Goal: Transaction & Acquisition: Purchase product/service

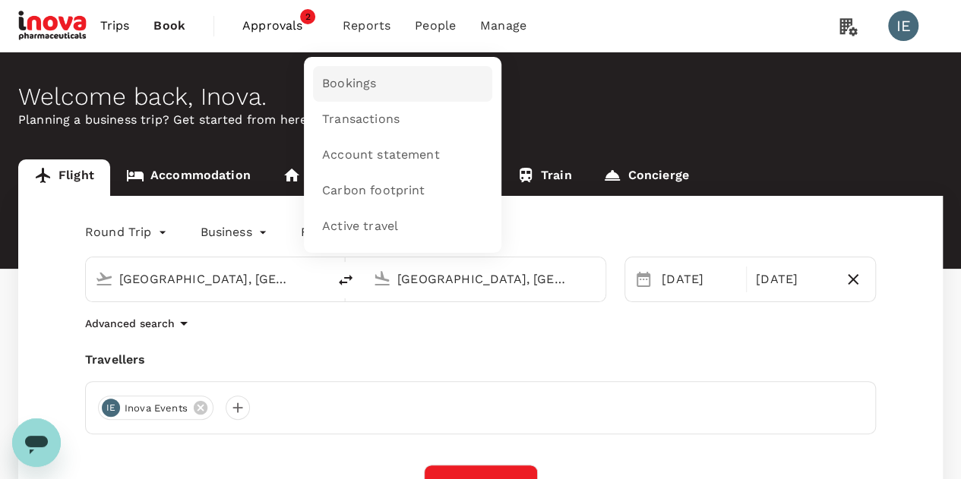
click at [367, 84] on span "Bookings" at bounding box center [349, 83] width 54 height 17
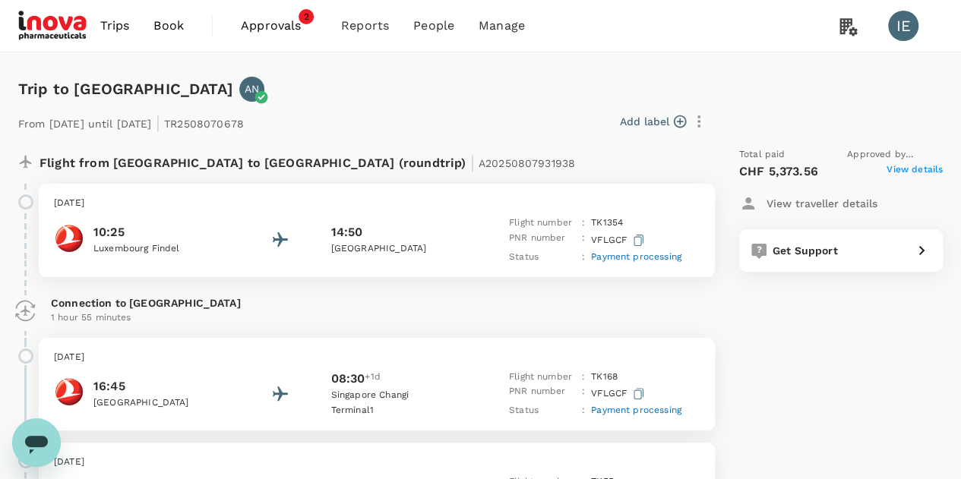
click at [914, 166] on span "View details" at bounding box center [915, 172] width 56 height 18
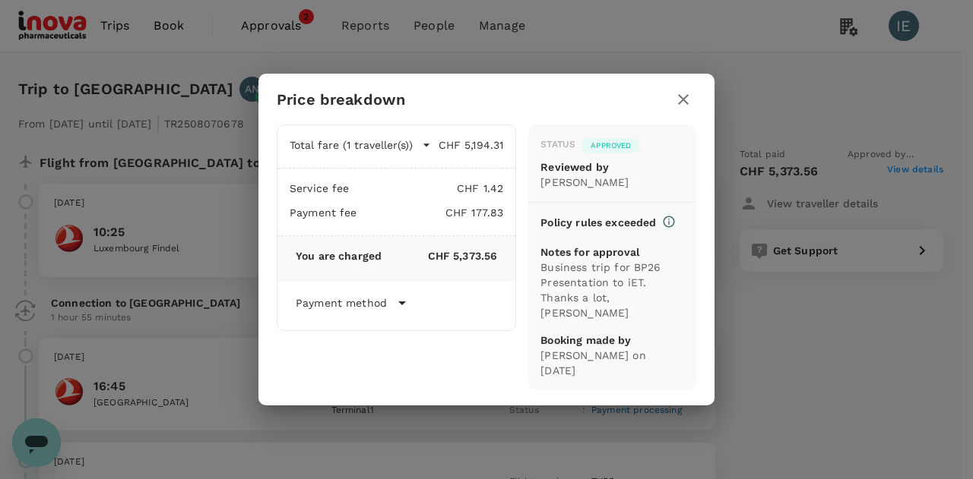
click at [401, 305] on icon at bounding box center [402, 304] width 8 height 4
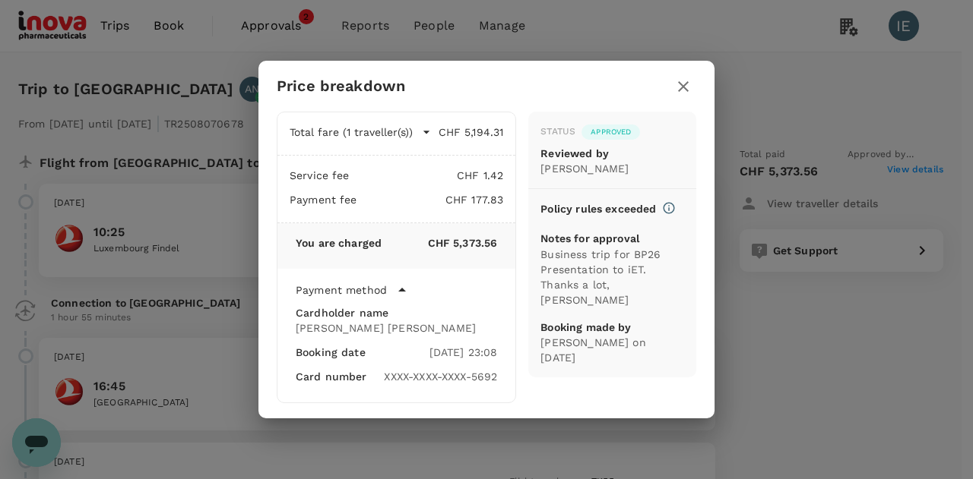
click at [491, 377] on div "XXXX-XXXX-XXXX-5692" at bounding box center [440, 376] width 113 height 15
click at [403, 293] on icon at bounding box center [402, 290] width 18 height 18
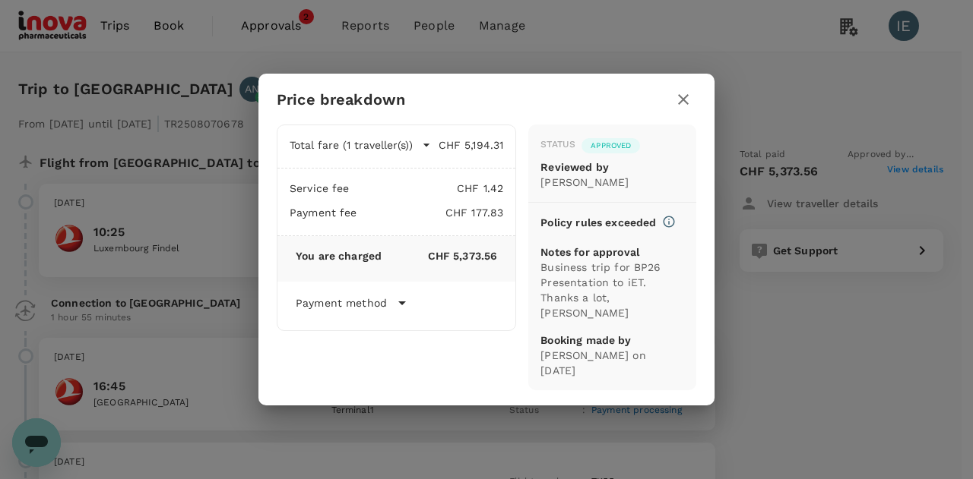
click at [402, 305] on icon at bounding box center [402, 304] width 8 height 4
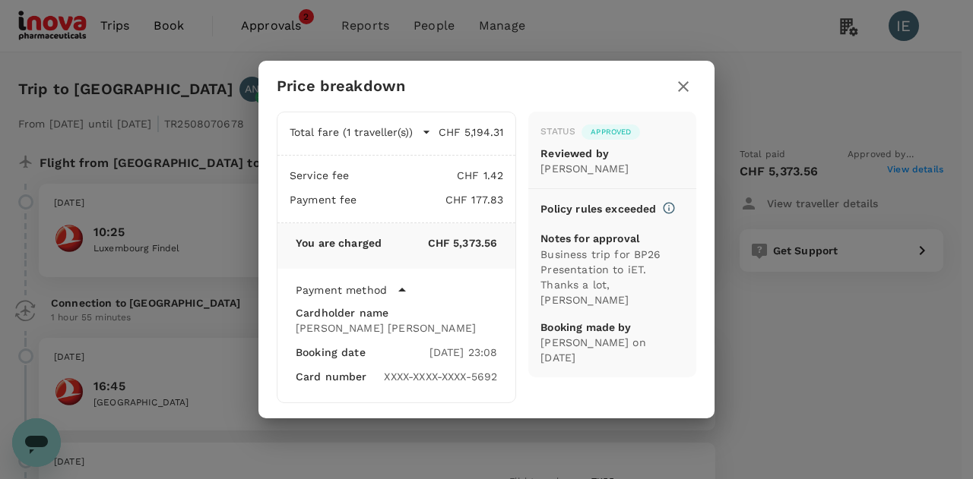
click at [685, 84] on icon "button" at bounding box center [683, 86] width 11 height 11
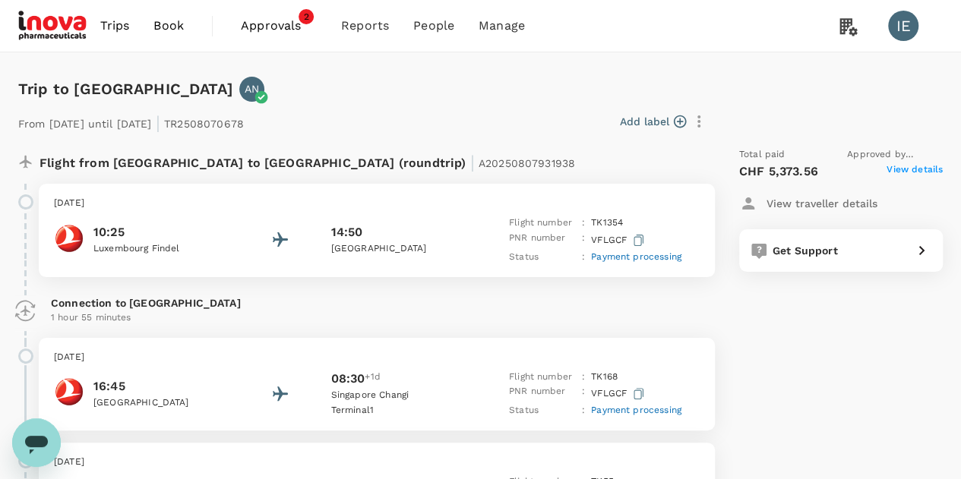
click at [183, 26] on span "Book" at bounding box center [168, 26] width 30 height 18
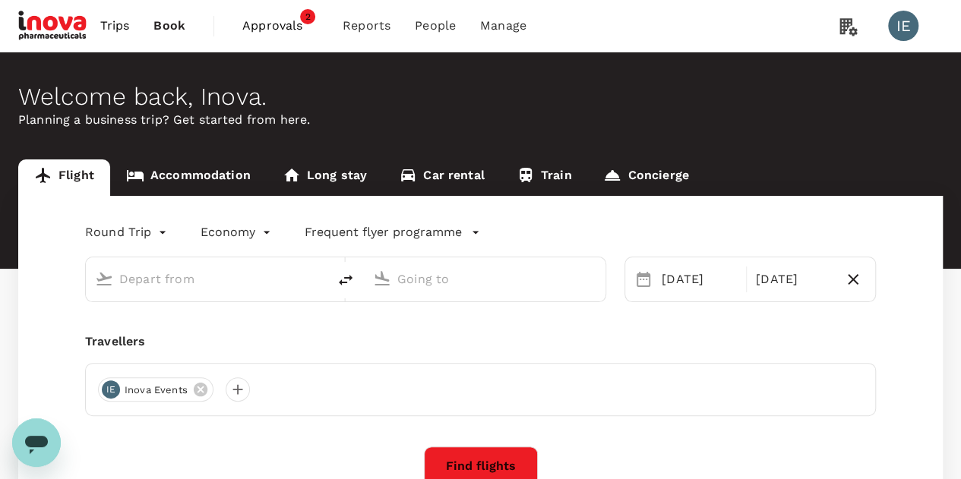
type input "business"
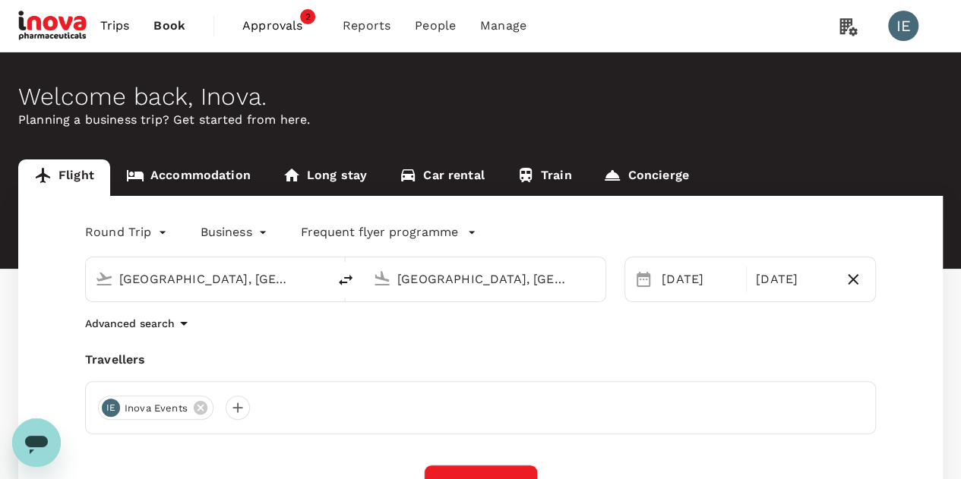
type input "[GEOGRAPHIC_DATA], [GEOGRAPHIC_DATA] (any)"
click at [203, 410] on icon at bounding box center [201, 408] width 14 height 14
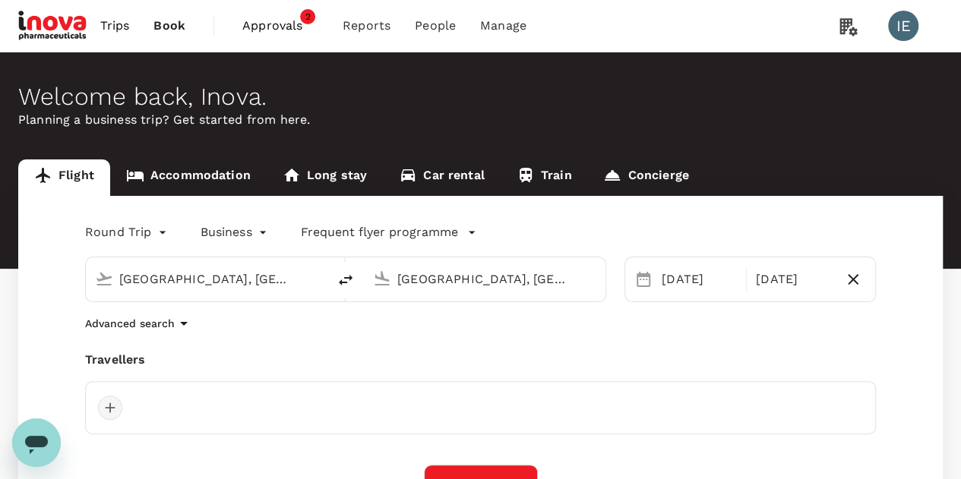
click at [114, 408] on div at bounding box center [110, 408] width 24 height 24
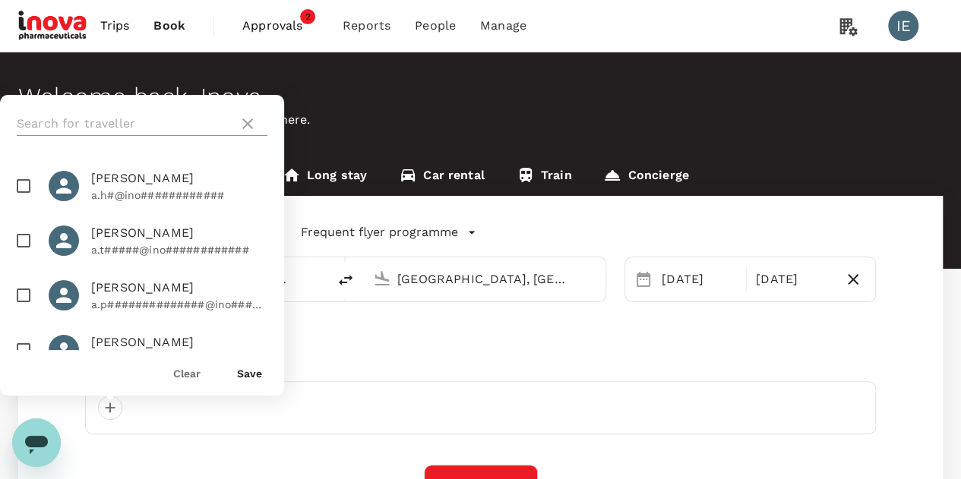
click at [139, 123] on input "text" at bounding box center [125, 124] width 216 height 24
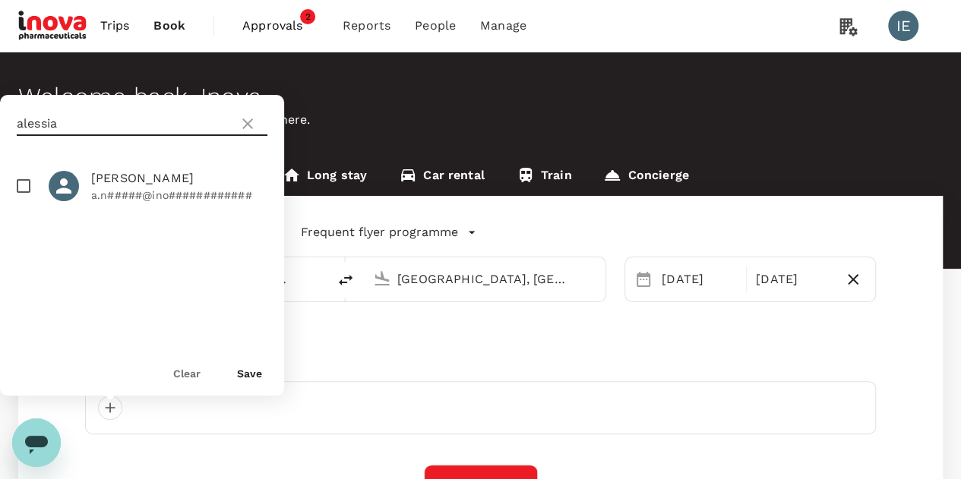
type input "alessia"
click at [24, 181] on input "checkbox" at bounding box center [24, 186] width 32 height 32
checkbox input "true"
click at [518, 470] on button "Find flights" at bounding box center [481, 485] width 114 height 40
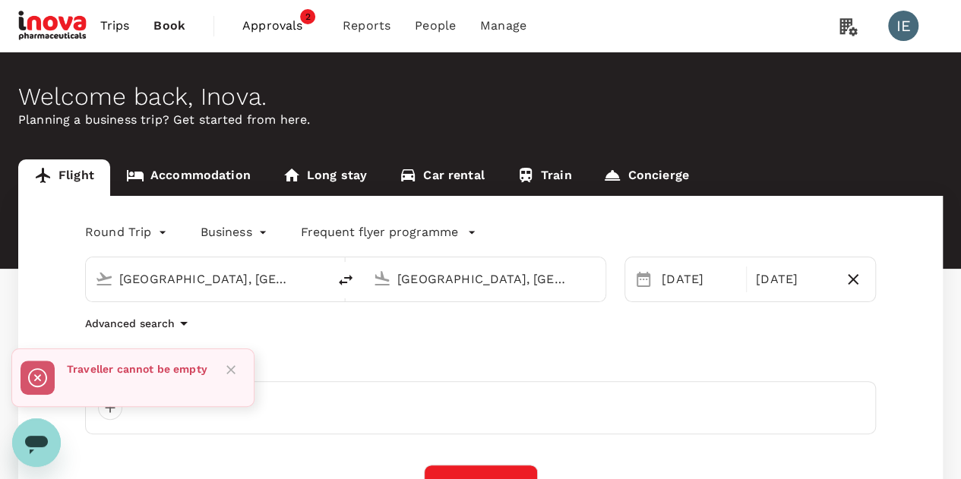
click at [231, 370] on icon "Close" at bounding box center [230, 369] width 9 height 9
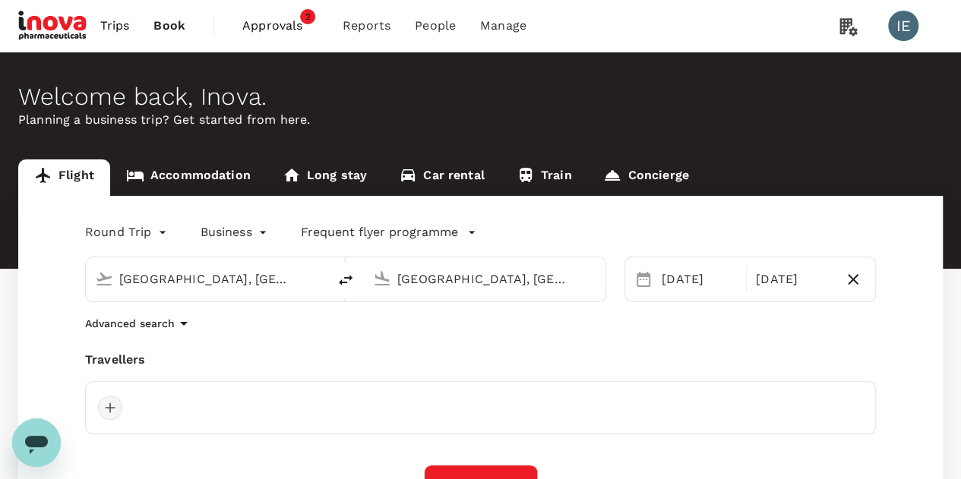
click at [111, 407] on div at bounding box center [110, 408] width 24 height 24
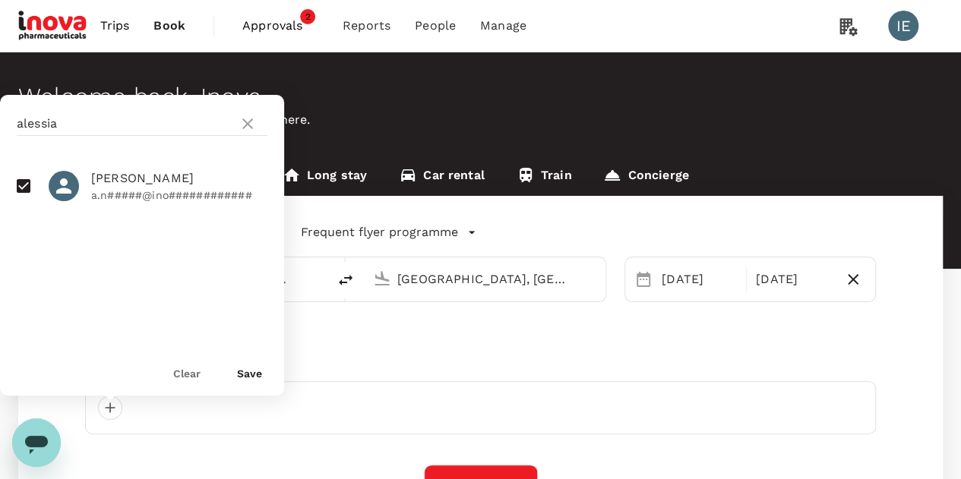
click at [246, 370] on button "Save" at bounding box center [249, 374] width 25 height 12
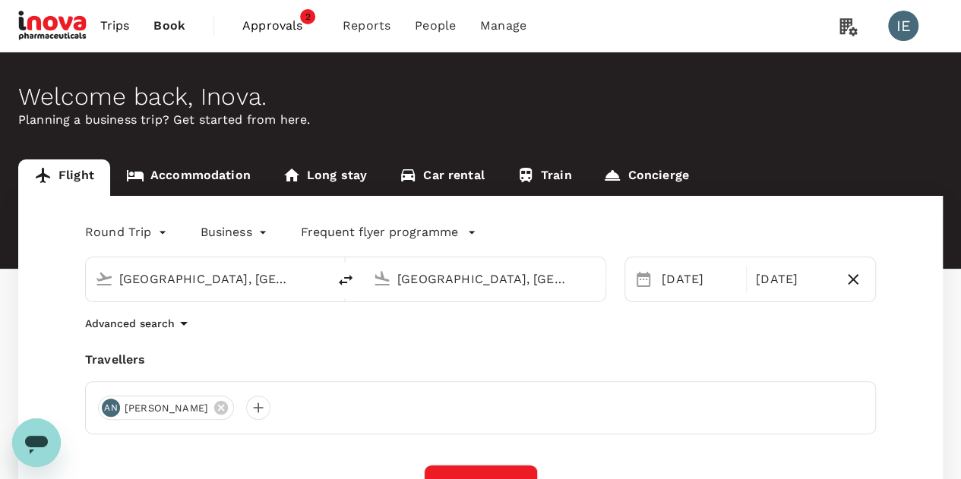
click at [498, 281] on input "[GEOGRAPHIC_DATA], [GEOGRAPHIC_DATA] (any)" at bounding box center [485, 279] width 176 height 24
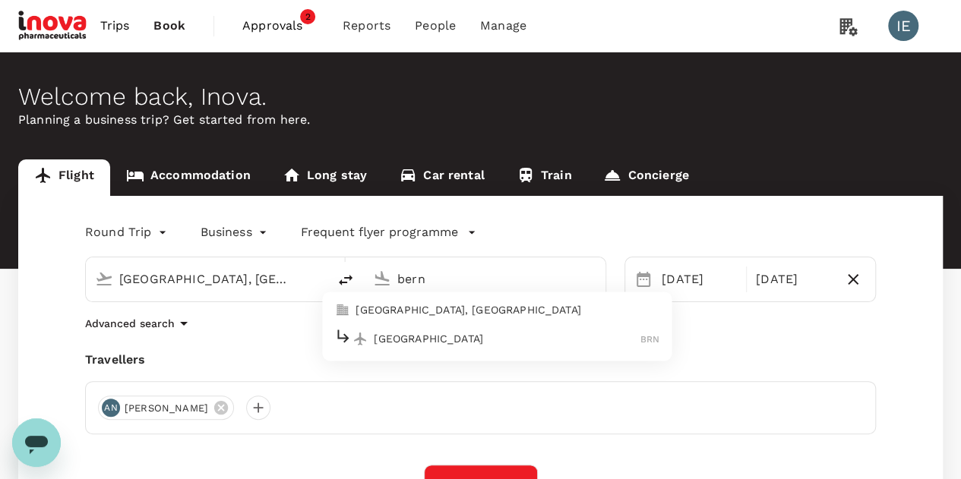
click at [418, 339] on p "[GEOGRAPHIC_DATA]" at bounding box center [507, 338] width 267 height 15
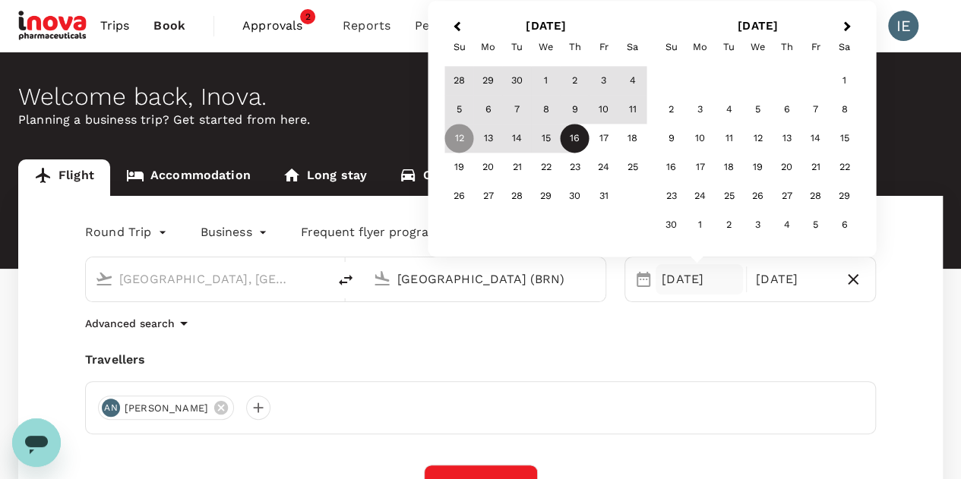
type input "[GEOGRAPHIC_DATA] (BRN)"
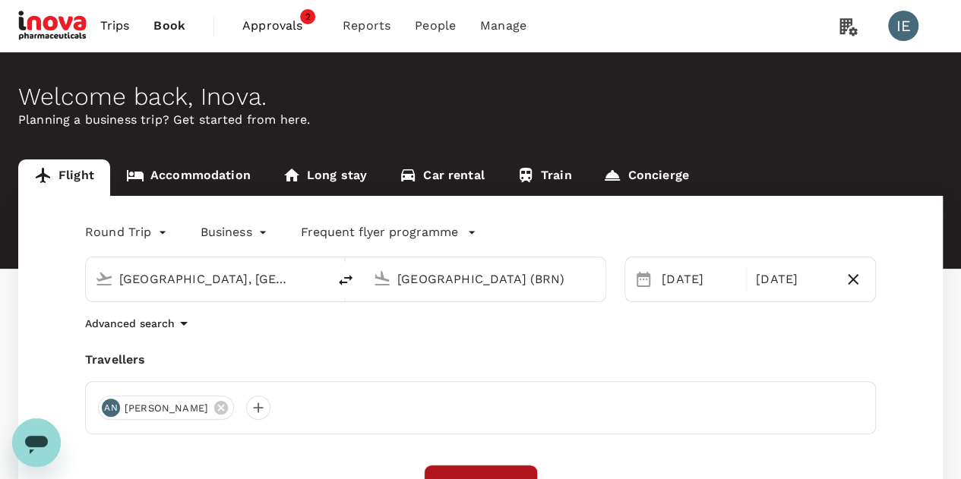
click at [486, 471] on button "Find flights" at bounding box center [481, 485] width 114 height 40
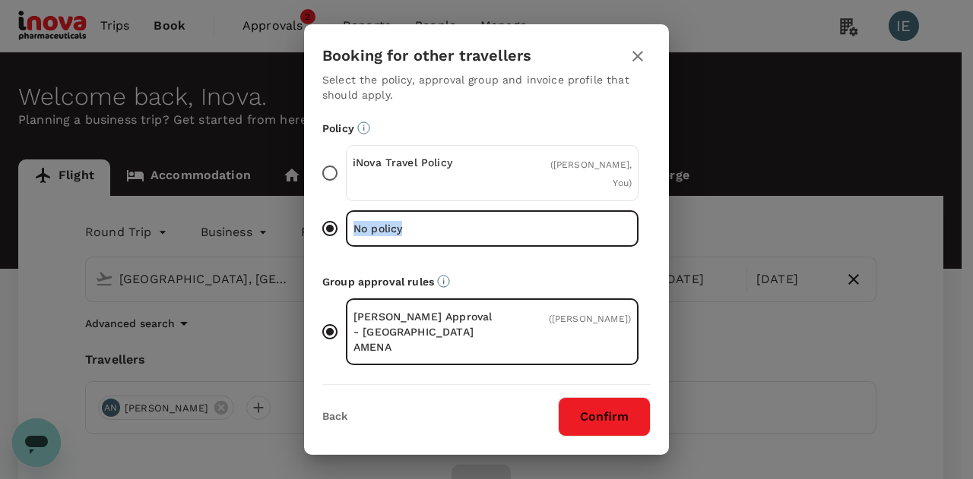
drag, startPoint x: 669, startPoint y: 177, endPoint x: 672, endPoint y: 248, distance: 71.5
click at [672, 248] on div "Booking for other travellers Select the policy, approval group and invoice prof…" at bounding box center [486, 239] width 973 height 479
click at [334, 173] on input "iNova Travel Policy ( [PERSON_NAME], You )" at bounding box center [330, 173] width 32 height 32
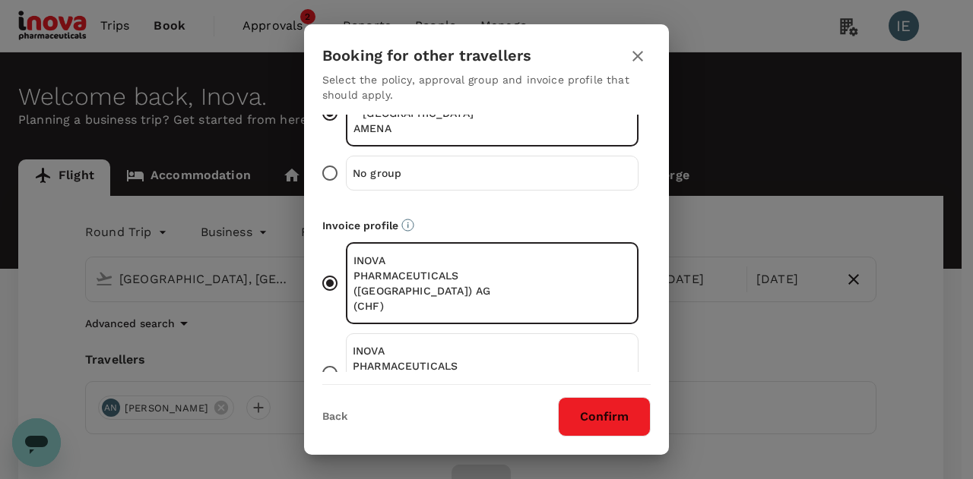
scroll to position [252, 0]
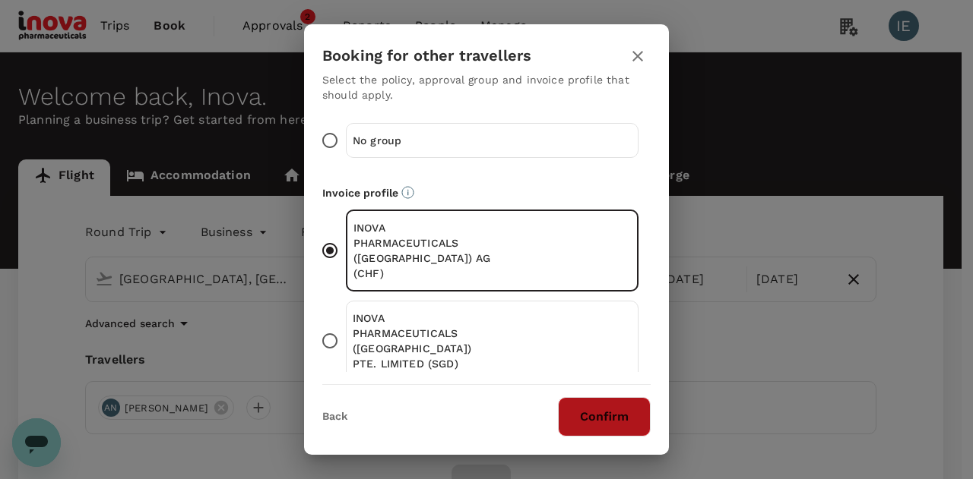
click at [609, 424] on button "Confirm" at bounding box center [604, 417] width 93 height 40
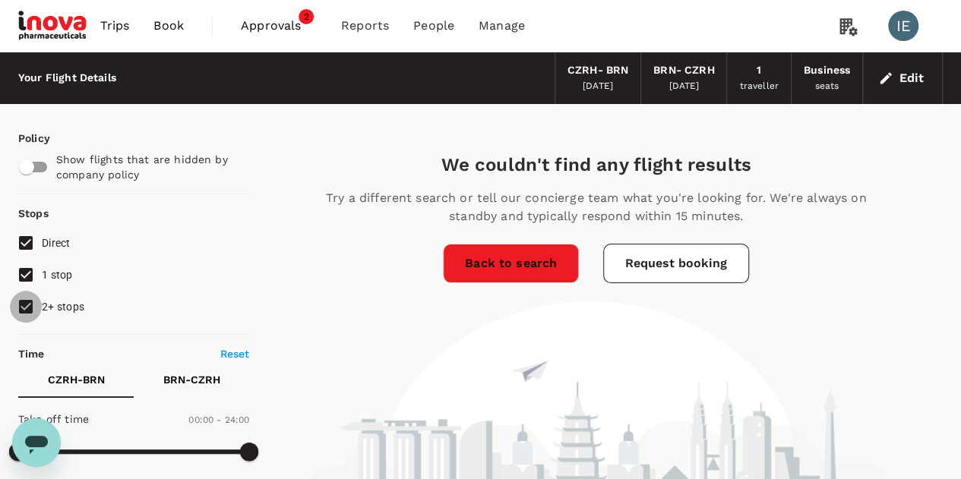
click at [23, 305] on input "2+ stops" at bounding box center [26, 307] width 32 height 32
checkbox input "false"
click at [27, 282] on input "1 stop" at bounding box center [26, 275] width 32 height 32
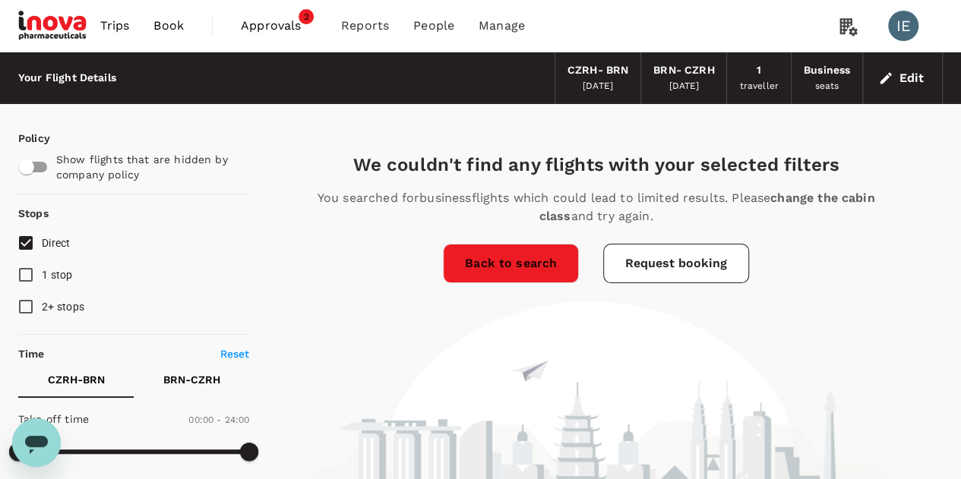
click at [910, 74] on button "Edit" at bounding box center [902, 78] width 55 height 24
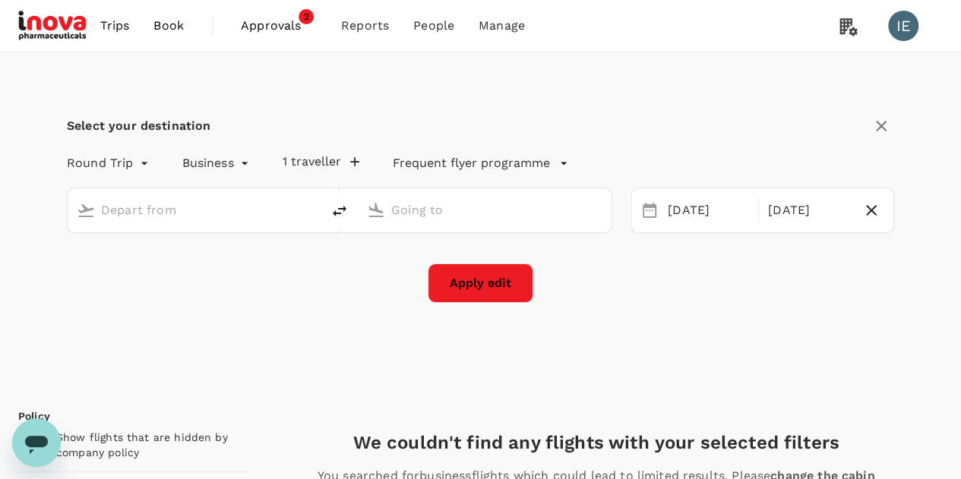
type input "[GEOGRAPHIC_DATA], [GEOGRAPHIC_DATA] (any)"
type input "[GEOGRAPHIC_DATA] (BRN)"
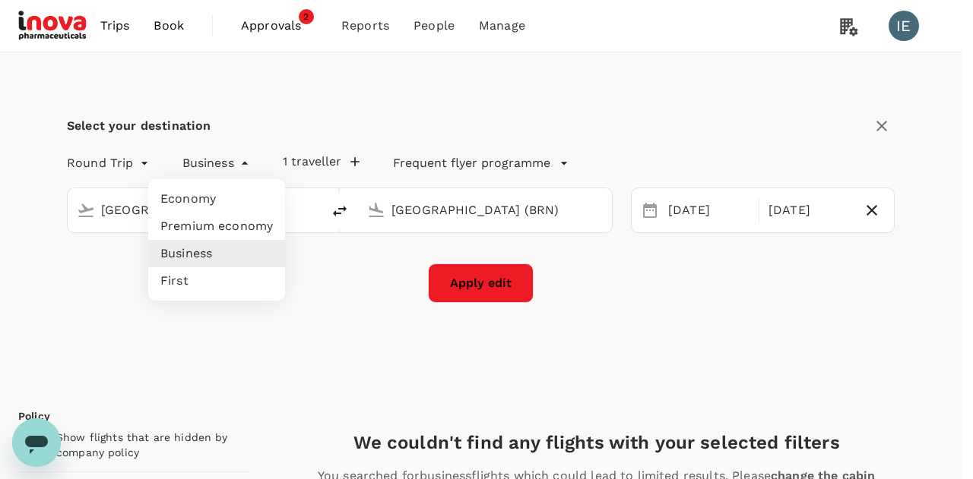
click at [201, 191] on li "Economy" at bounding box center [216, 198] width 137 height 27
type input "economy"
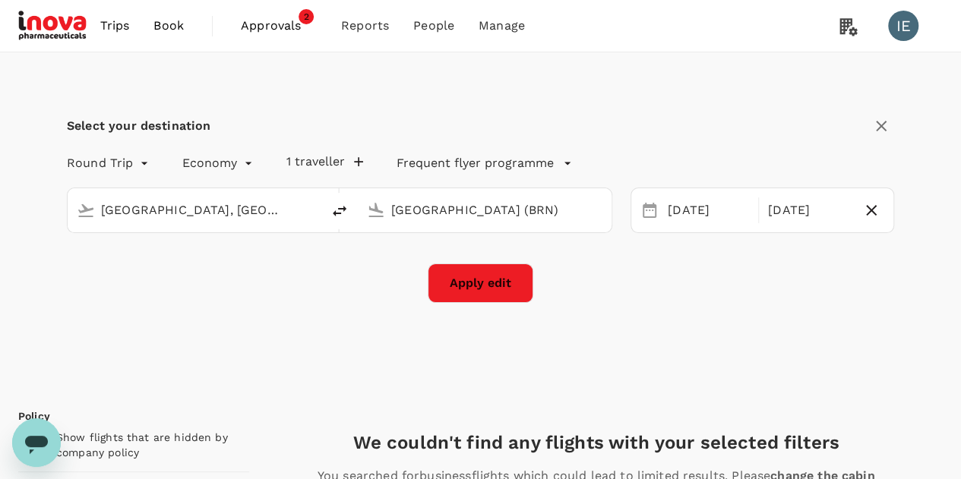
click at [497, 227] on div "[GEOGRAPHIC_DATA] (BRN)" at bounding box center [485, 210] width 254 height 44
click at [501, 215] on input "[GEOGRAPHIC_DATA] (BRN)" at bounding box center [485, 210] width 188 height 24
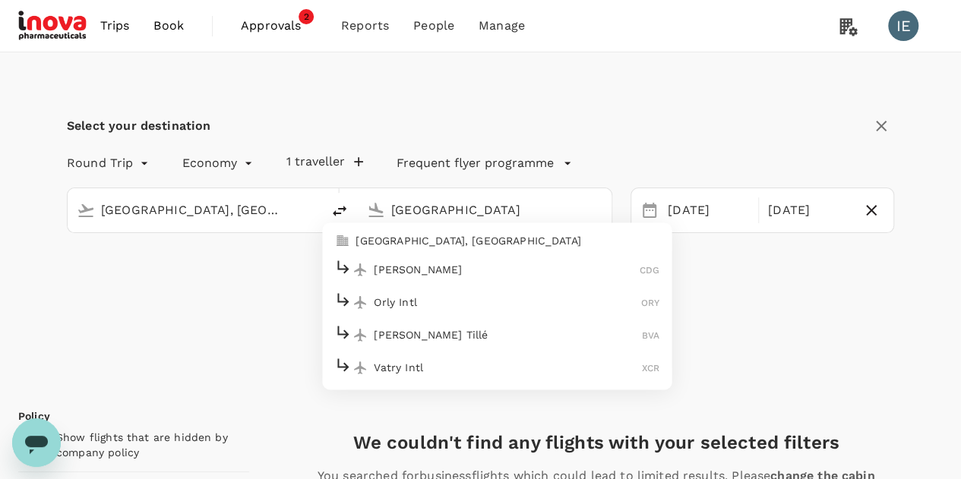
click at [420, 266] on p "[PERSON_NAME]" at bounding box center [507, 269] width 266 height 15
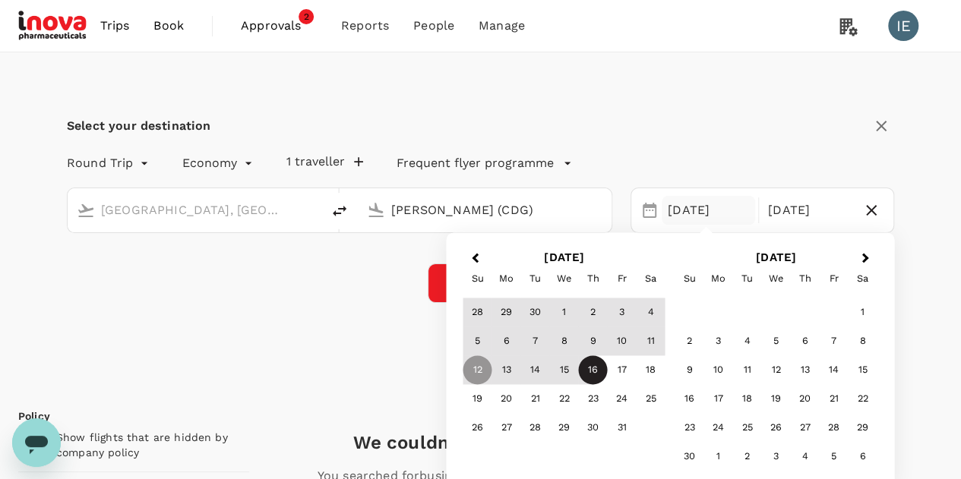
type input "[PERSON_NAME] (CDG)"
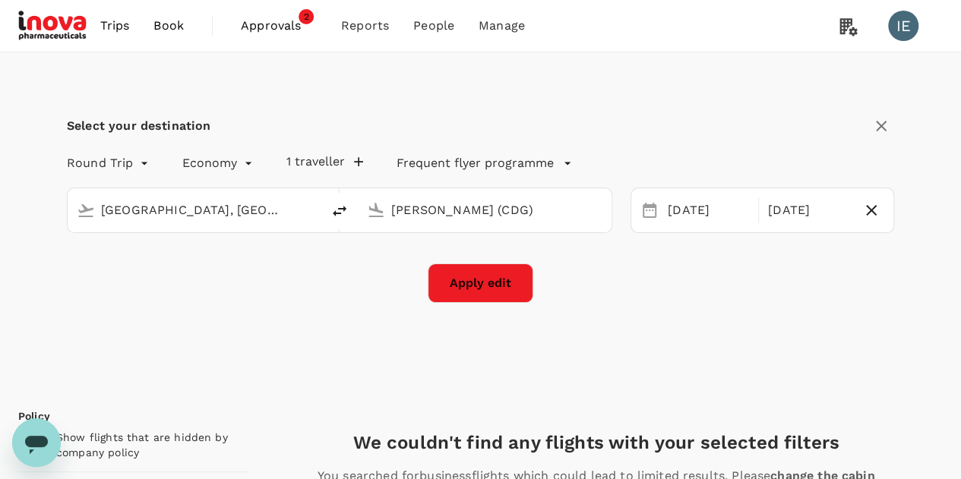
click at [384, 297] on div "Apply edit" at bounding box center [480, 284] width 827 height 40
click at [479, 295] on button "Apply edit" at bounding box center [481, 284] width 106 height 40
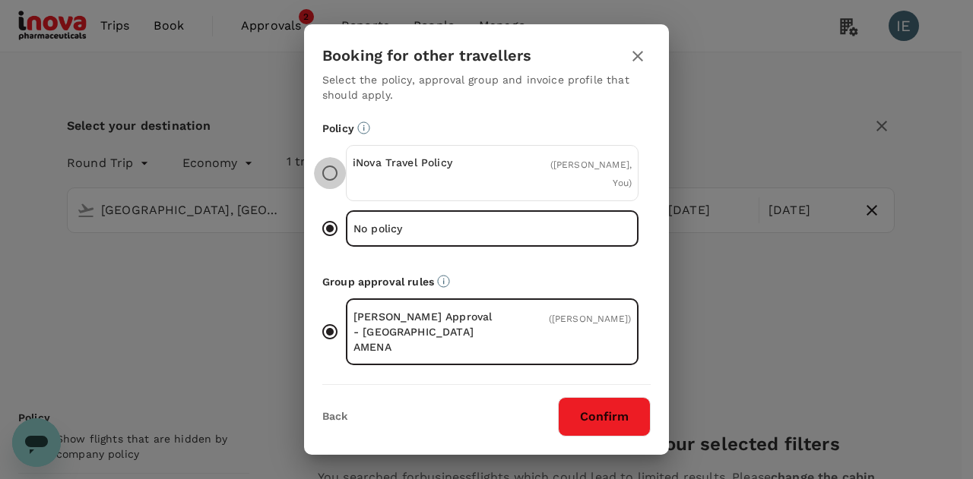
click at [337, 171] on input "iNova Travel Policy ( [PERSON_NAME], You )" at bounding box center [330, 173] width 32 height 32
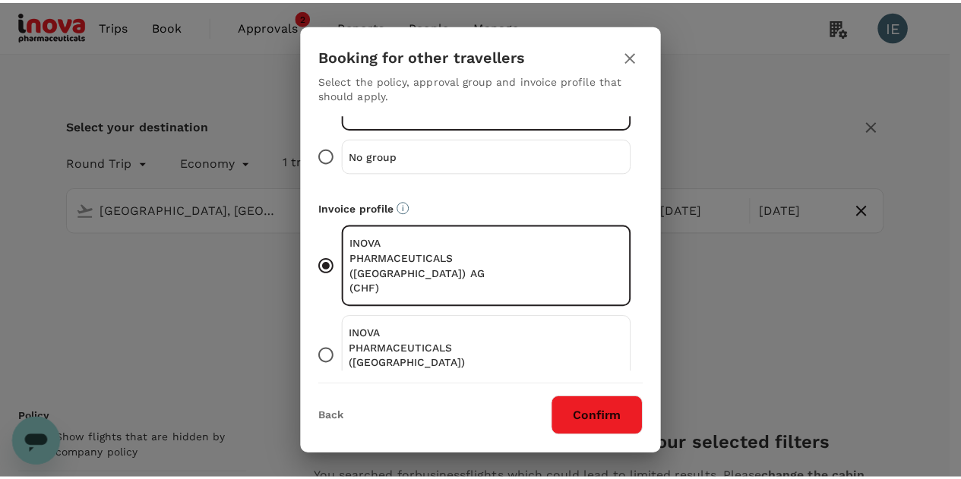
scroll to position [252, 0]
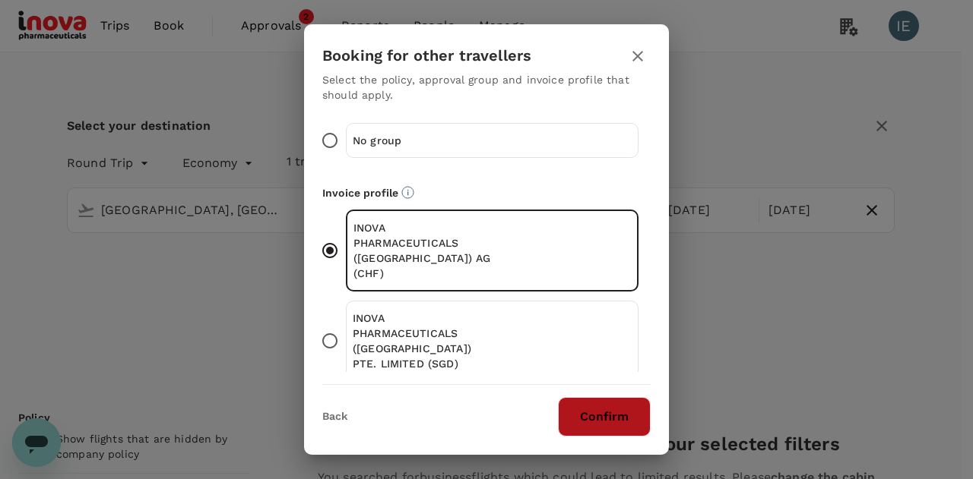
click at [588, 418] on button "Confirm" at bounding box center [604, 417] width 93 height 40
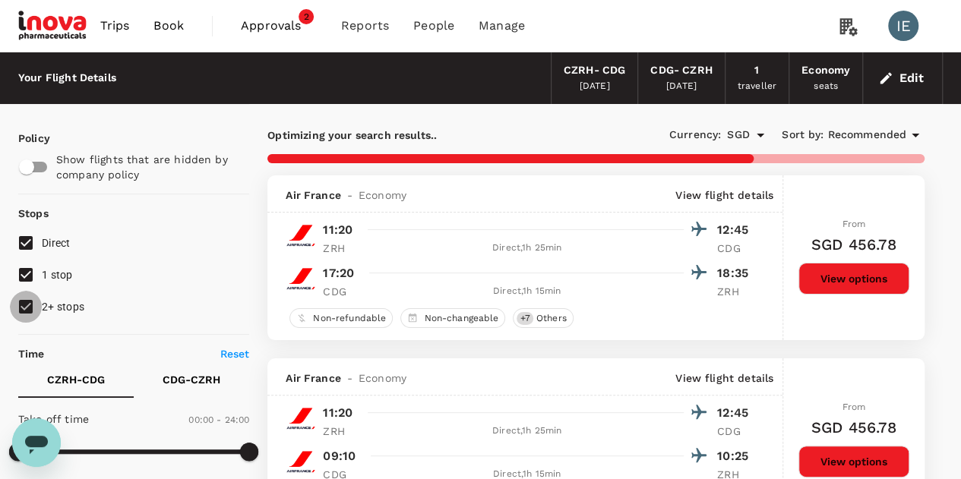
click at [30, 305] on input "2+ stops" at bounding box center [26, 307] width 32 height 32
checkbox input "false"
click at [27, 270] on input "1 stop" at bounding box center [26, 275] width 32 height 32
checkbox input "false"
click at [878, 280] on button "View options" at bounding box center [854, 279] width 111 height 32
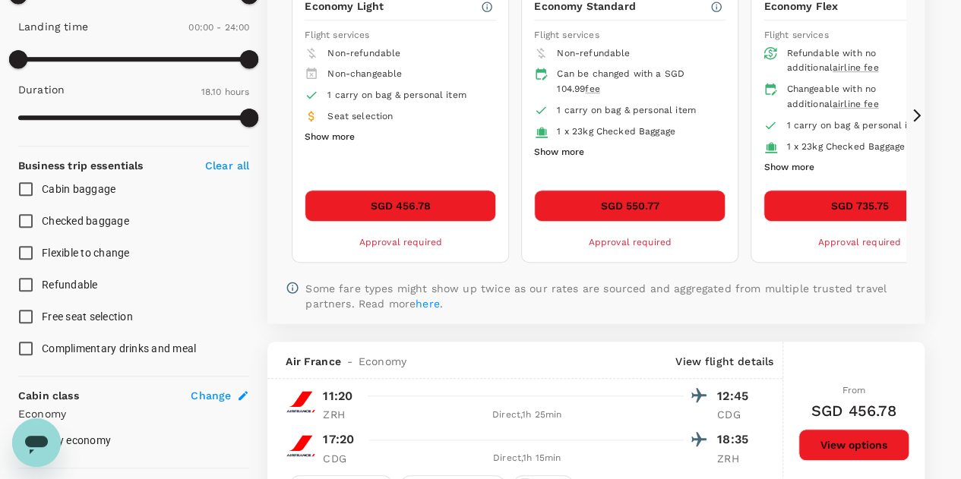
scroll to position [479, 0]
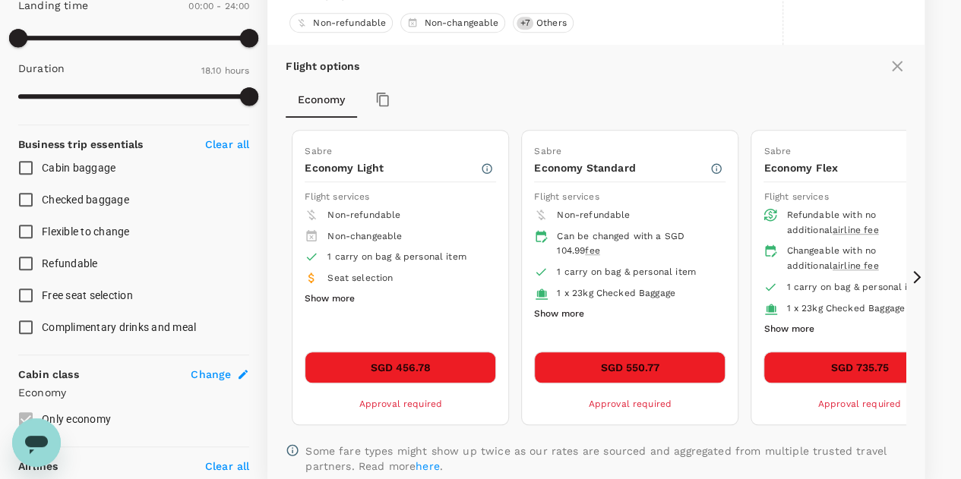
click at [618, 176] on div "Sabre Economy Standard Flight services Non-refundable Can be changed with a SGD…" at bounding box center [630, 277] width 216 height 293
click at [629, 362] on button "SGD 550.77" at bounding box center [629, 368] width 191 height 32
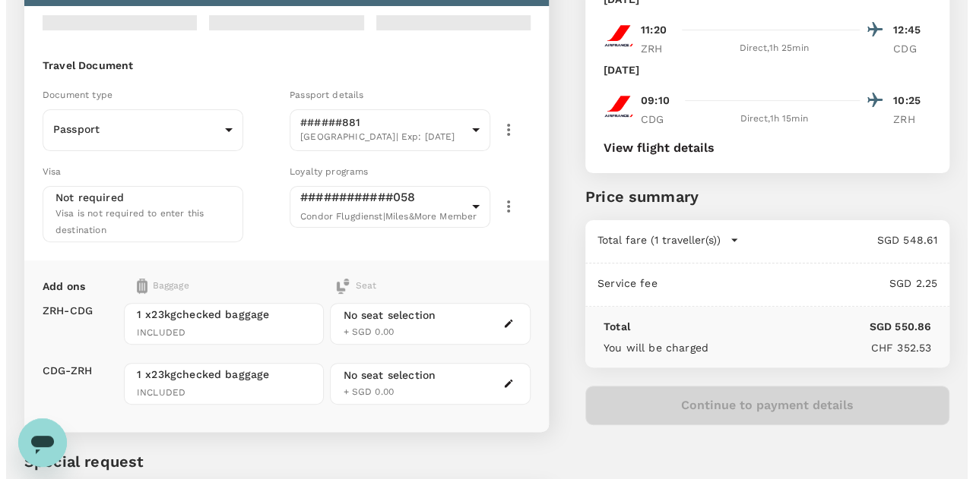
scroll to position [141, 0]
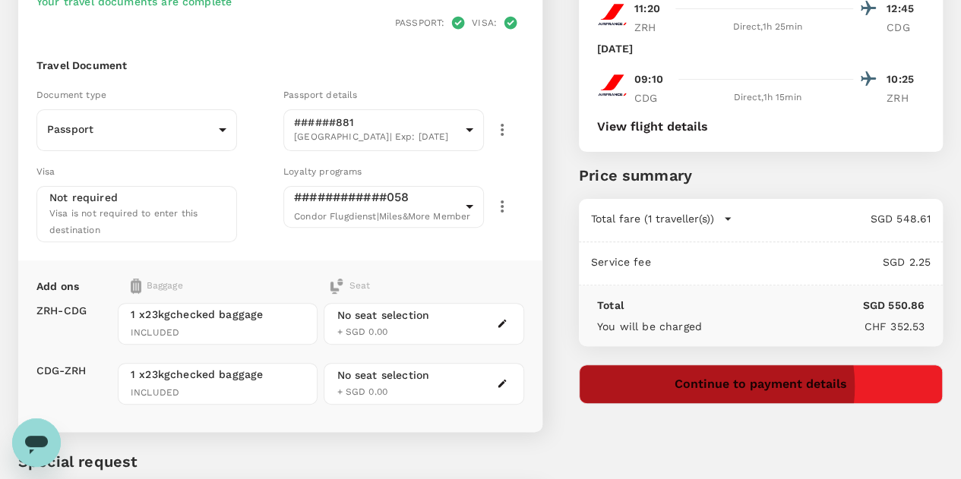
click at [799, 385] on button "Continue to payment details" at bounding box center [761, 385] width 364 height 40
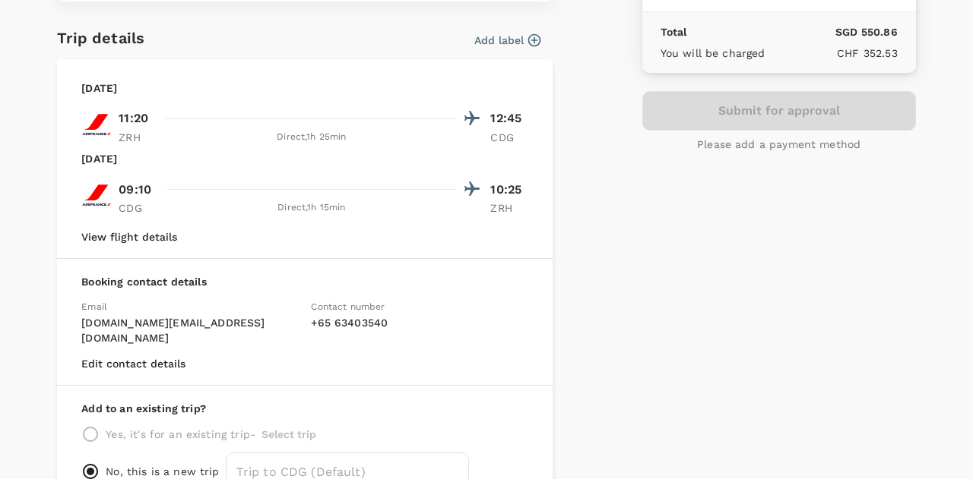
scroll to position [437, 0]
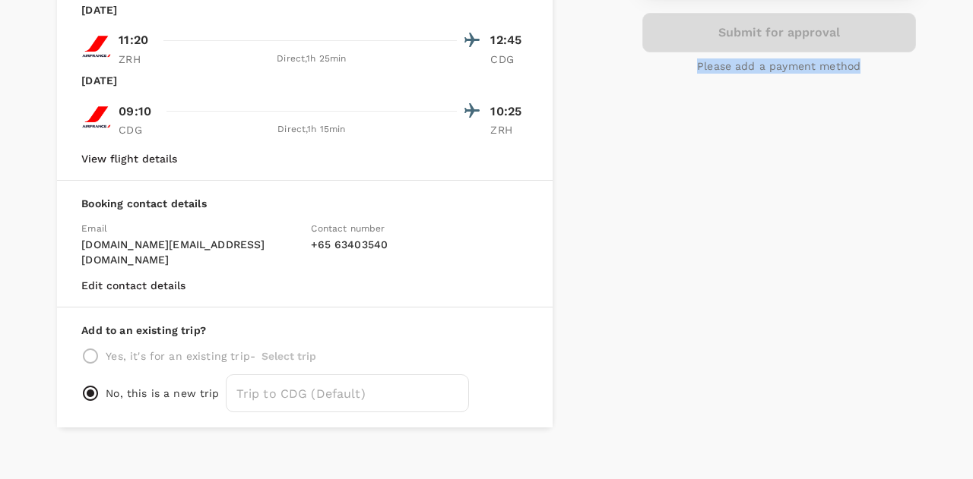
drag, startPoint x: 932, startPoint y: 322, endPoint x: 948, endPoint y: 224, distance: 99.2
click at [948, 224] on div "Approval details Approver [PERSON_NAME] Change approvers Notes for approval Ple…" at bounding box center [486, 30] width 973 height 796
click at [846, 383] on div "Payment details Payment method No payment method assigned ​ Add payment method …" at bounding box center [773, 24] width 286 height 808
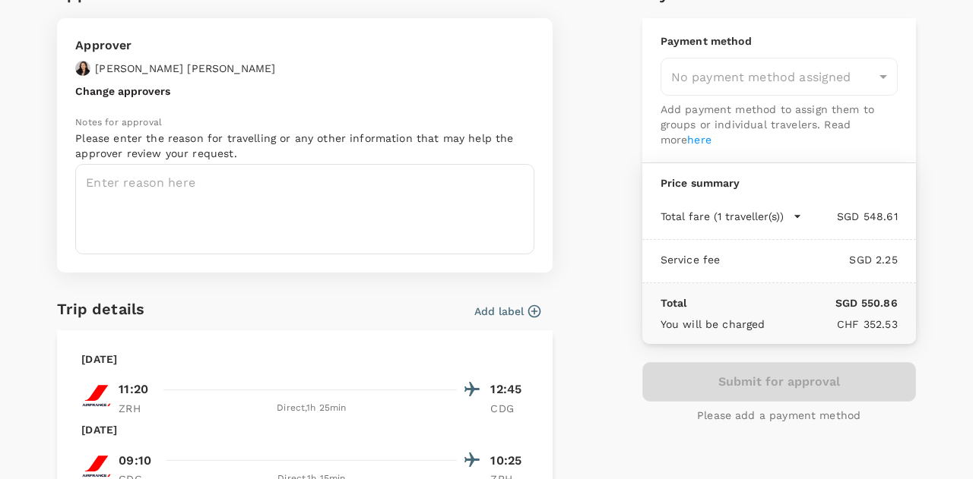
scroll to position [88, 0]
click at [687, 141] on link "here" at bounding box center [699, 139] width 24 height 12
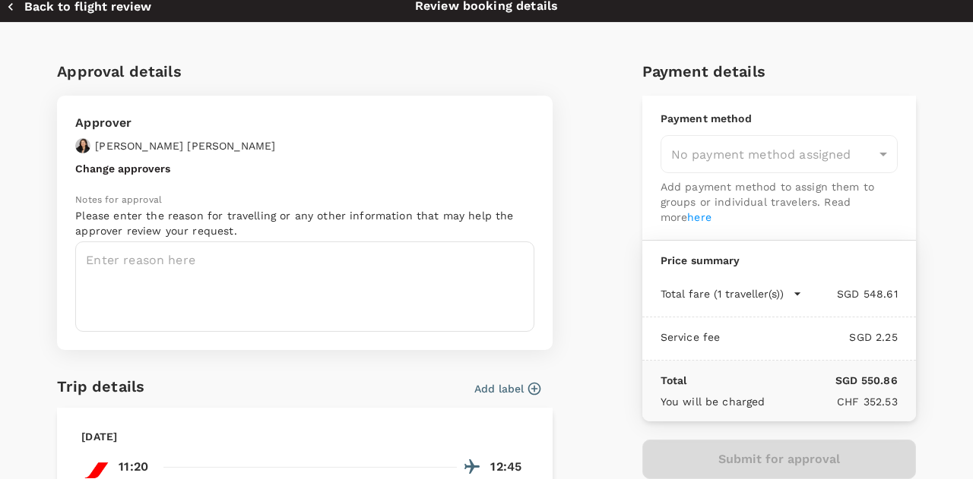
scroll to position [40, 0]
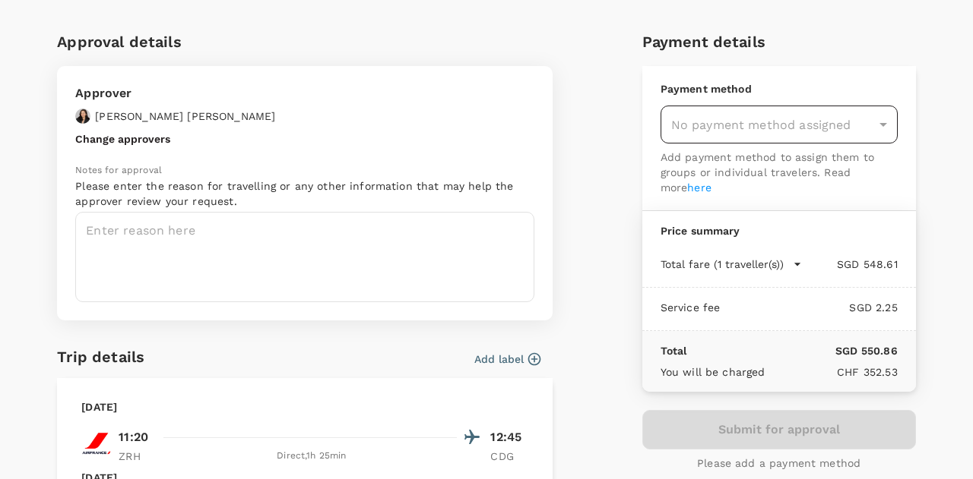
click at [874, 122] on div "No payment method assigned" at bounding box center [778, 125] width 237 height 38
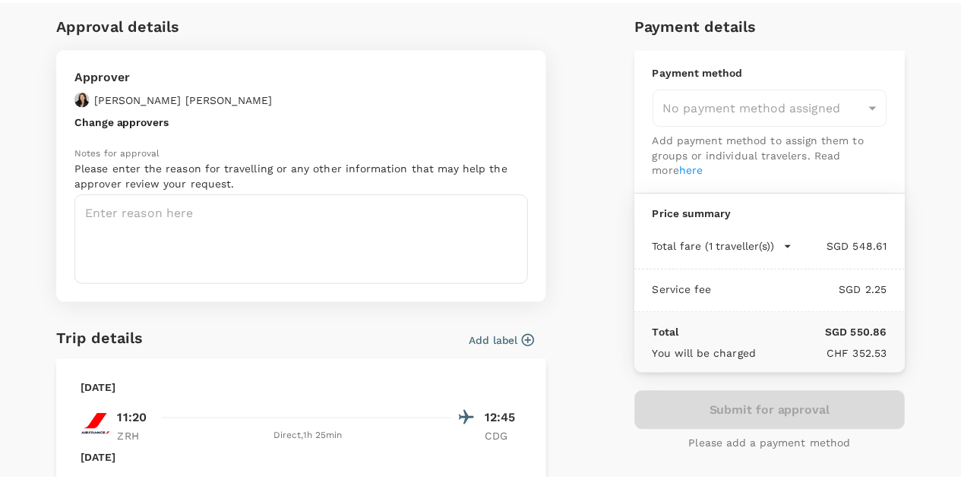
scroll to position [0, 0]
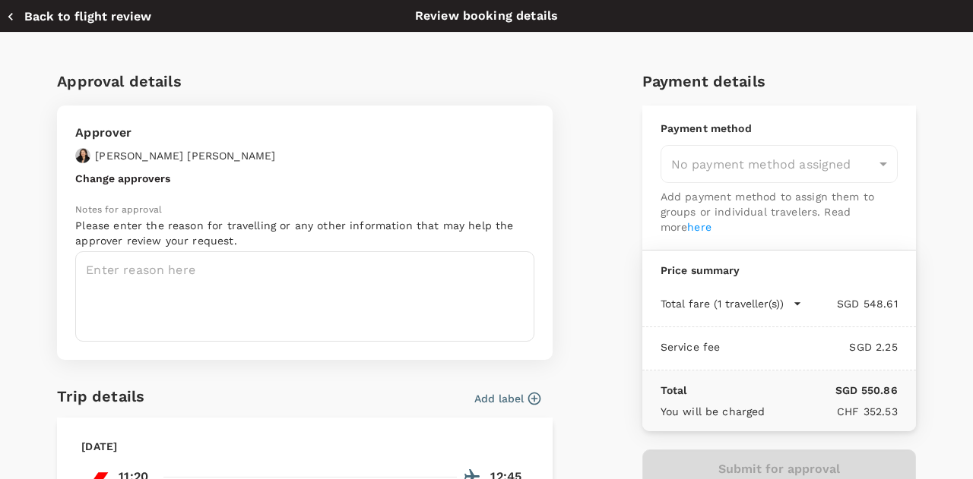
click at [46, 16] on button "Back to flight review" at bounding box center [78, 16] width 145 height 15
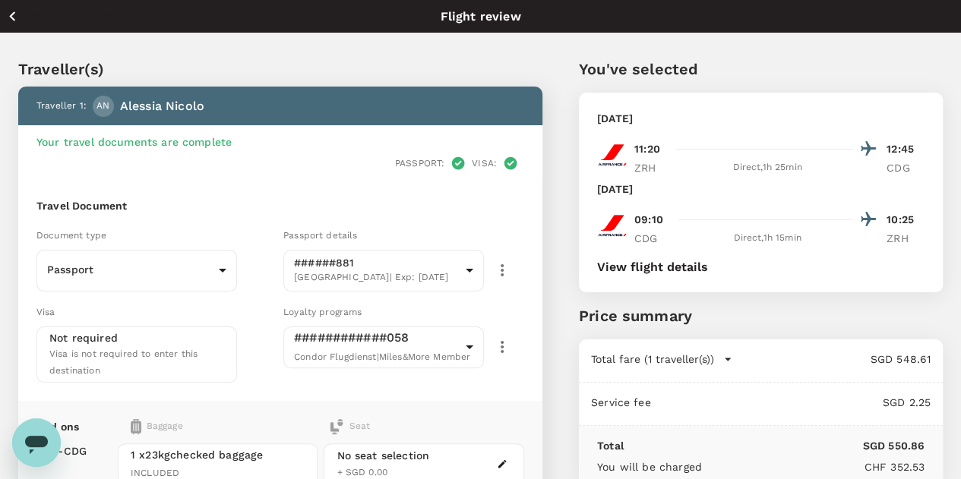
click at [14, 14] on icon "button" at bounding box center [12, 16] width 19 height 19
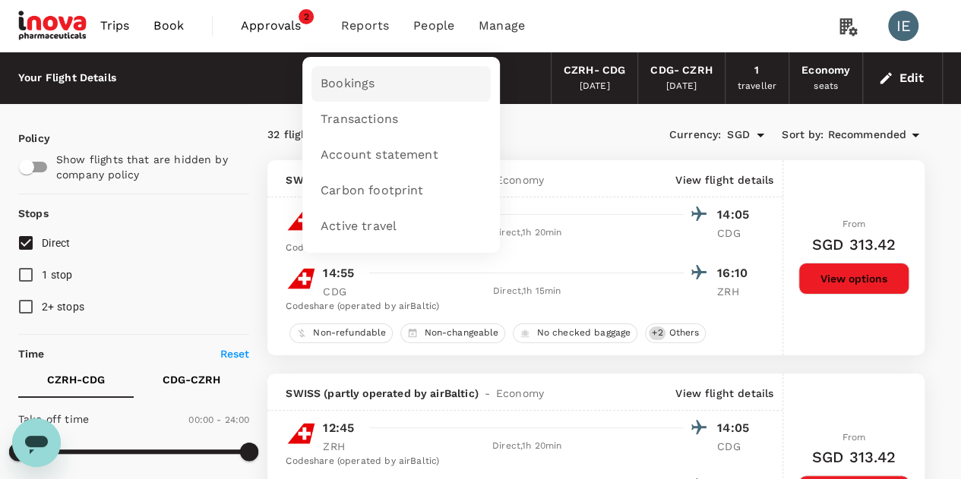
click at [334, 94] on link "Bookings" at bounding box center [401, 84] width 179 height 36
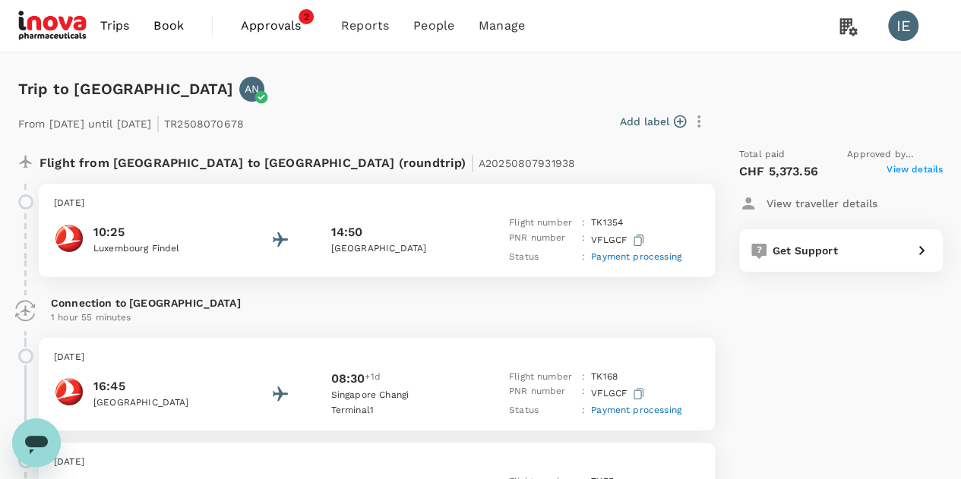
click at [915, 166] on span "View details" at bounding box center [915, 172] width 56 height 18
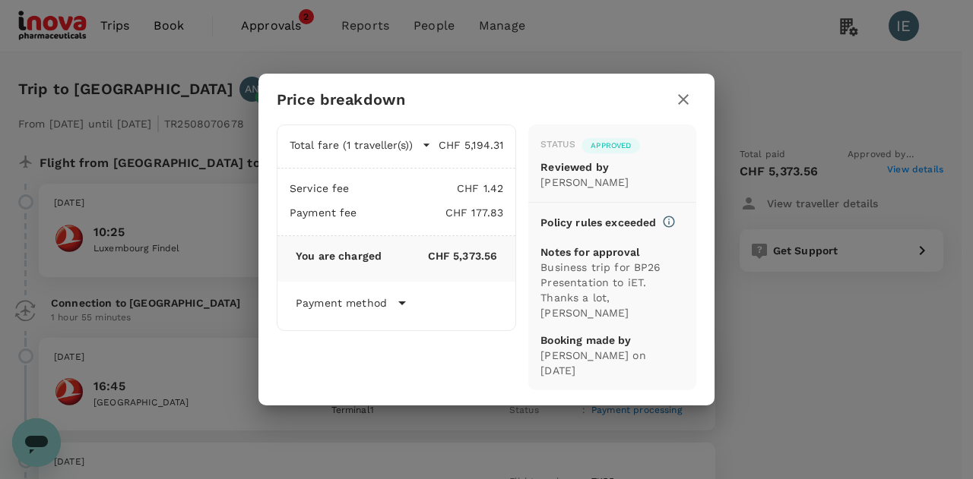
click at [403, 311] on icon at bounding box center [402, 303] width 18 height 18
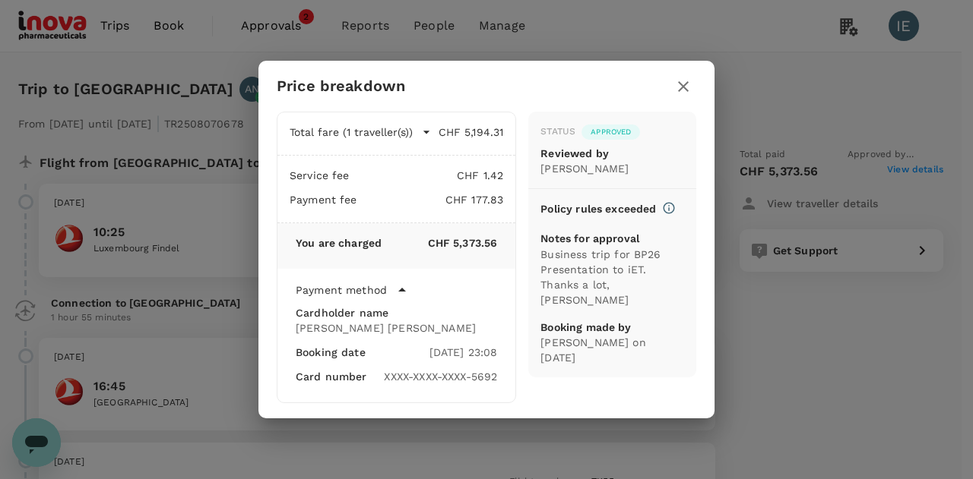
click at [397, 293] on icon at bounding box center [402, 290] width 18 height 18
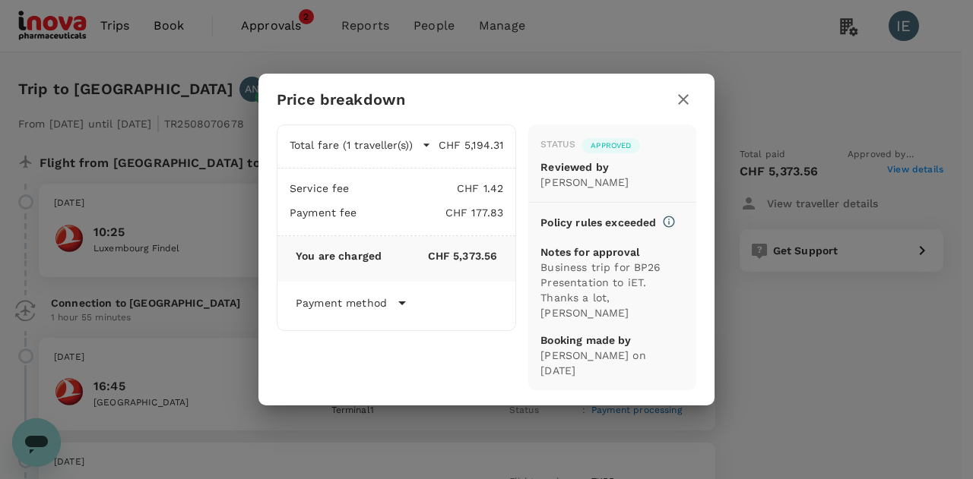
click at [682, 109] on icon "button" at bounding box center [683, 99] width 18 height 18
